Goal: Task Accomplishment & Management: Use online tool/utility

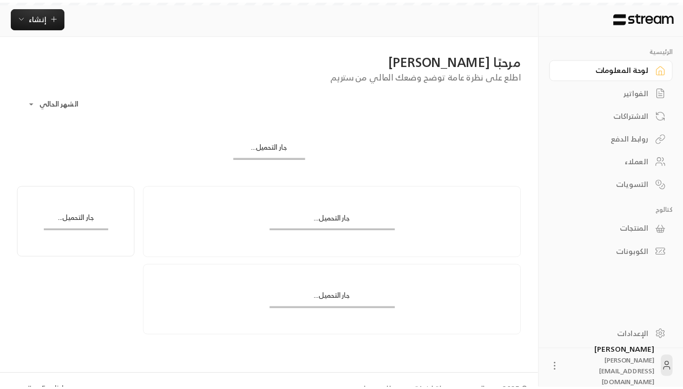
scroll to position [7, 0]
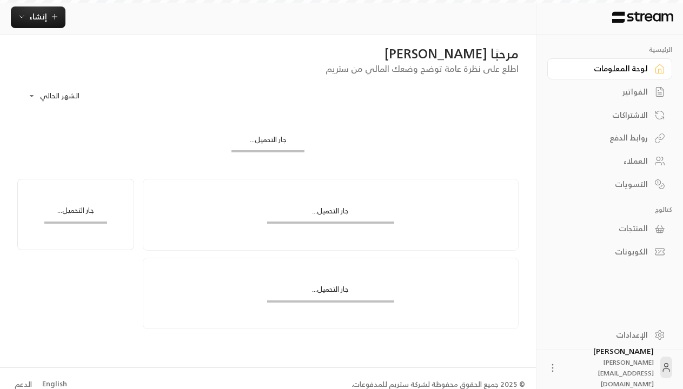
click at [53, 384] on div "English" at bounding box center [54, 384] width 25 height 11
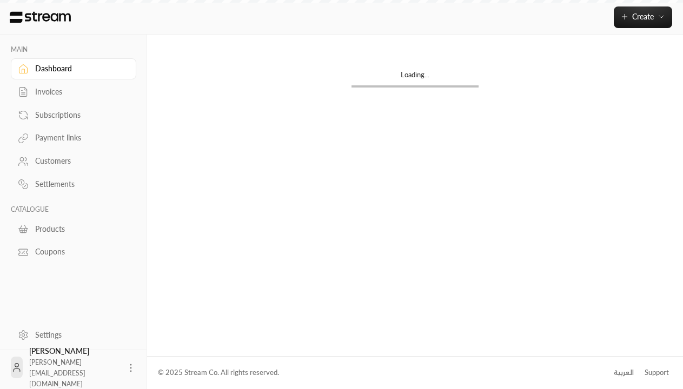
click at [72, 229] on div "Products" at bounding box center [79, 229] width 88 height 11
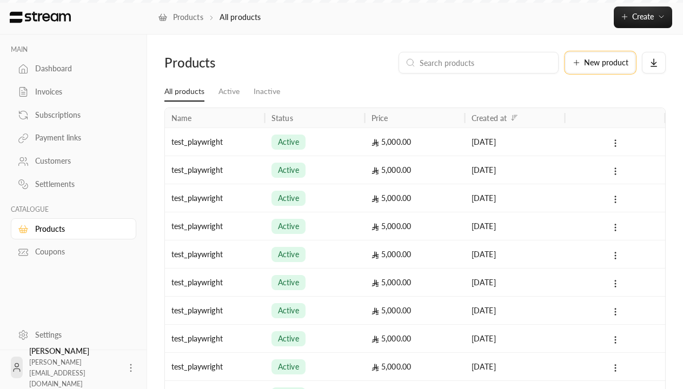
click at [600, 63] on span "New product" at bounding box center [606, 63] width 44 height 8
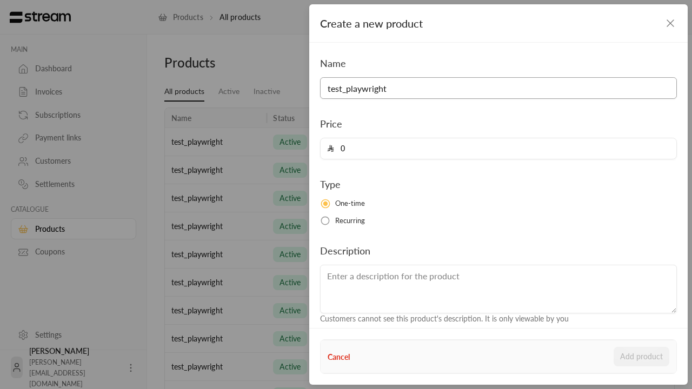
type input "test_playwright"
type input "5000"
click at [642, 357] on button "Add product" at bounding box center [642, 356] width 56 height 19
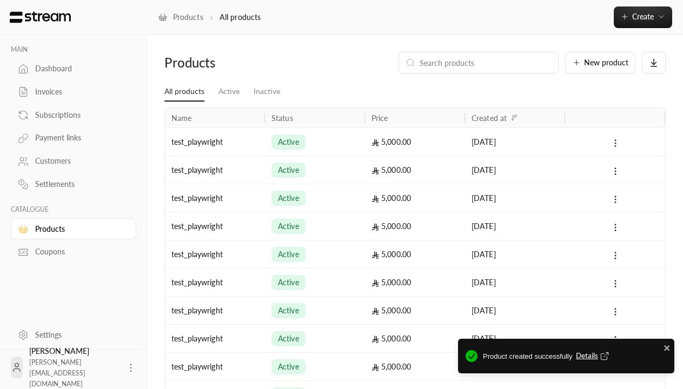
click at [593, 356] on span "Details" at bounding box center [594, 356] width 36 height 11
